Goal: Navigation & Orientation: Find specific page/section

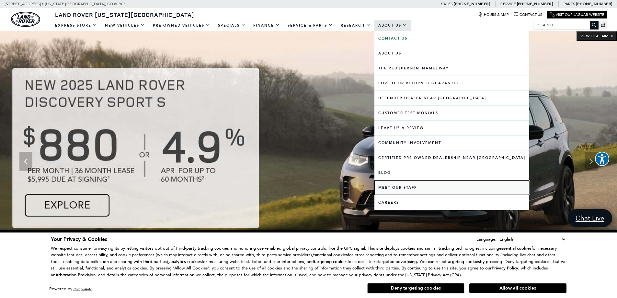
click at [409, 189] on link "Meet Our Staff" at bounding box center [452, 187] width 155 height 15
